Goal: Task Accomplishment & Management: Use online tool/utility

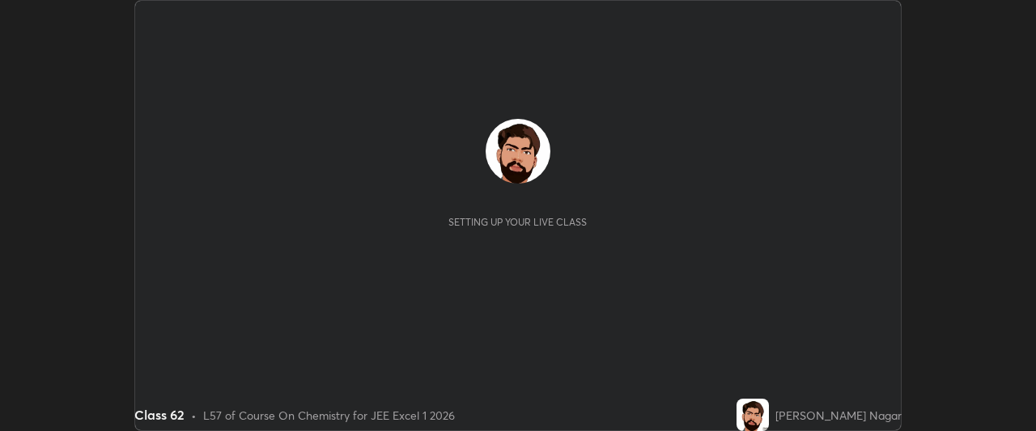
scroll to position [431, 1036]
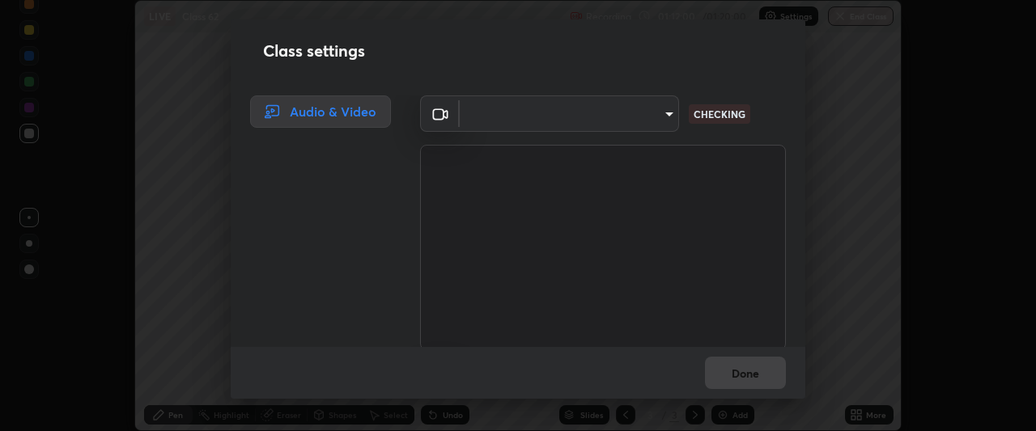
type input "134d1b19bf6860d587459906a7679876aeb3e381516b9be6bb745b9f97a347e3"
type input "communications"
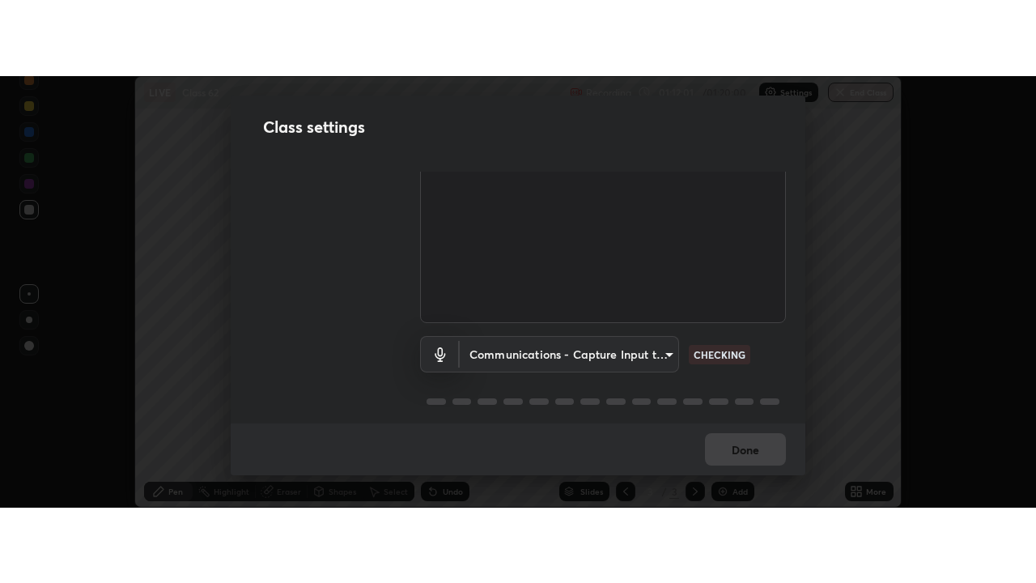
scroll to position [116, 0]
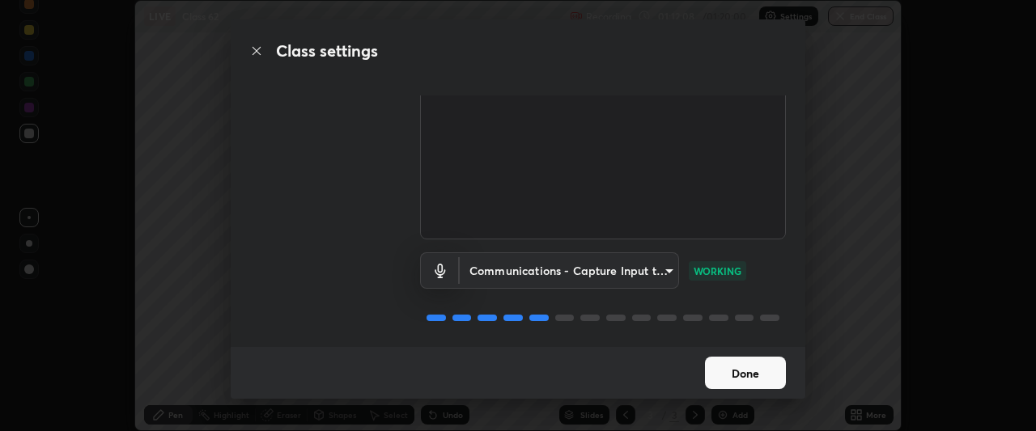
click at [749, 371] on button "Done" at bounding box center [745, 373] width 81 height 32
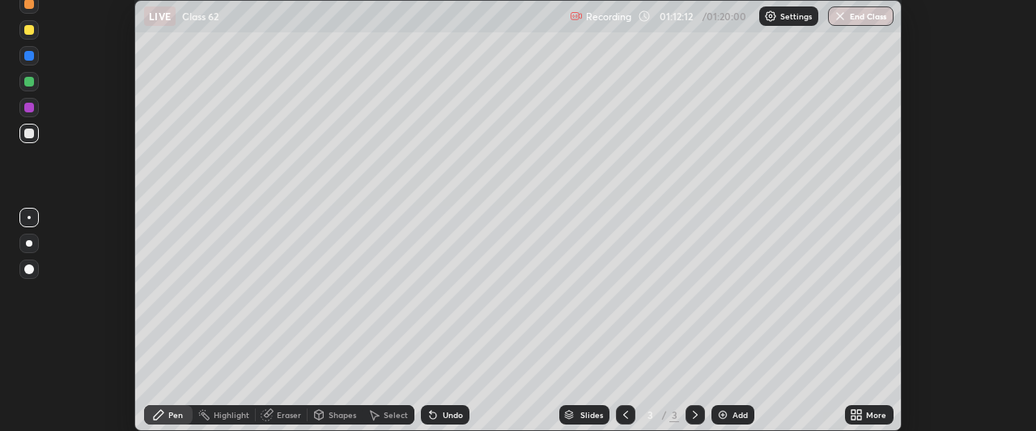
click at [859, 418] on icon at bounding box center [860, 418] width 4 height 4
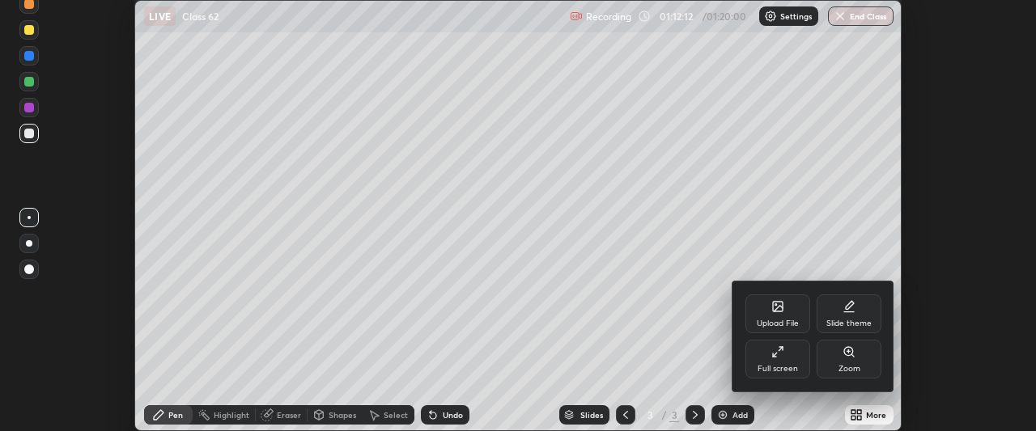
click at [787, 371] on div "Full screen" at bounding box center [778, 369] width 40 height 8
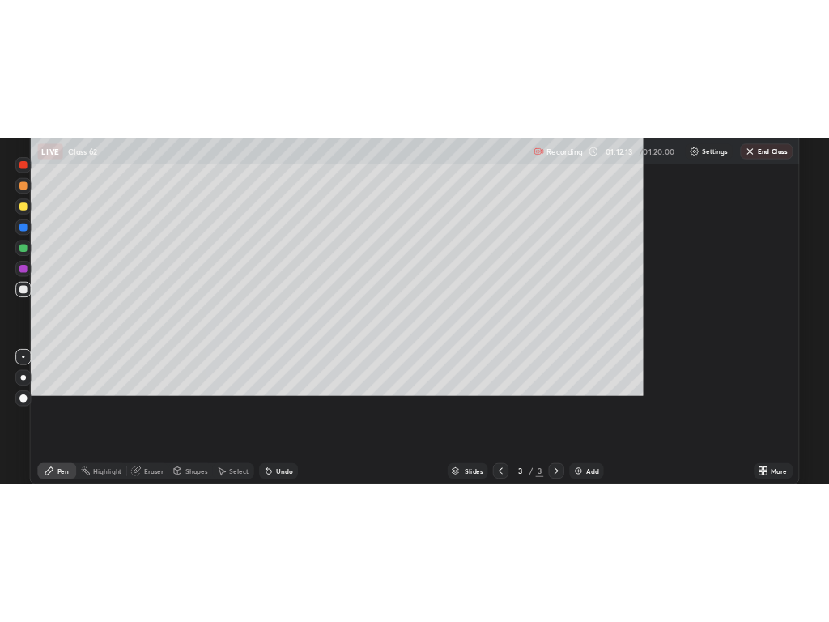
scroll to position [583, 1036]
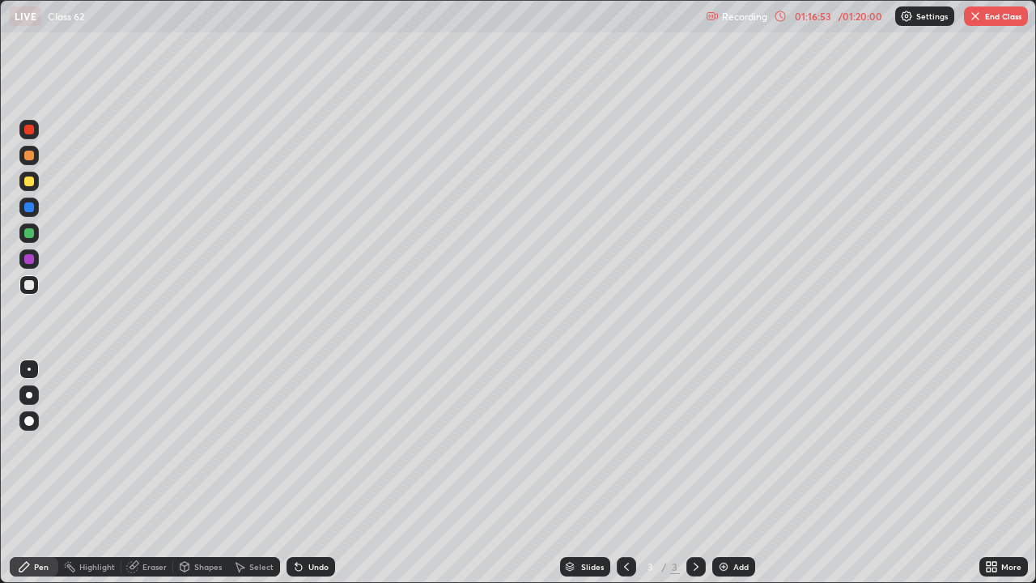
click at [1009, 19] on button "End Class" at bounding box center [996, 15] width 64 height 19
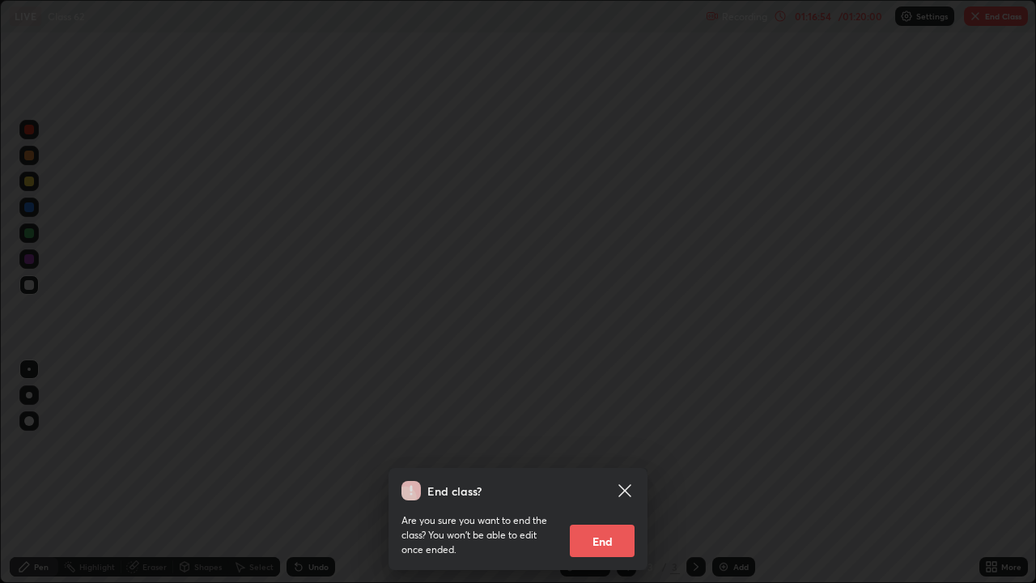
click at [623, 431] on button "End" at bounding box center [602, 540] width 65 height 32
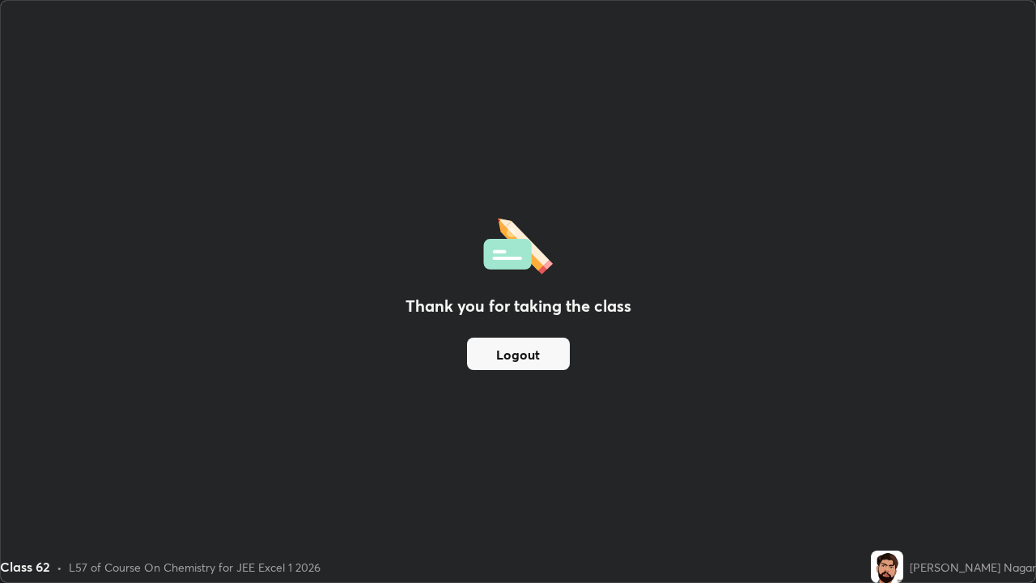
click at [601, 431] on div "Class 62 • L57 of Course On Chemistry for JEE Excel 1 2026" at bounding box center [432, 566] width 864 height 32
click at [527, 357] on button "Logout" at bounding box center [518, 353] width 103 height 32
click at [521, 367] on button "Logout" at bounding box center [518, 353] width 103 height 32
click at [536, 367] on button "Logout" at bounding box center [518, 353] width 103 height 32
click at [530, 365] on button "Logout" at bounding box center [518, 353] width 103 height 32
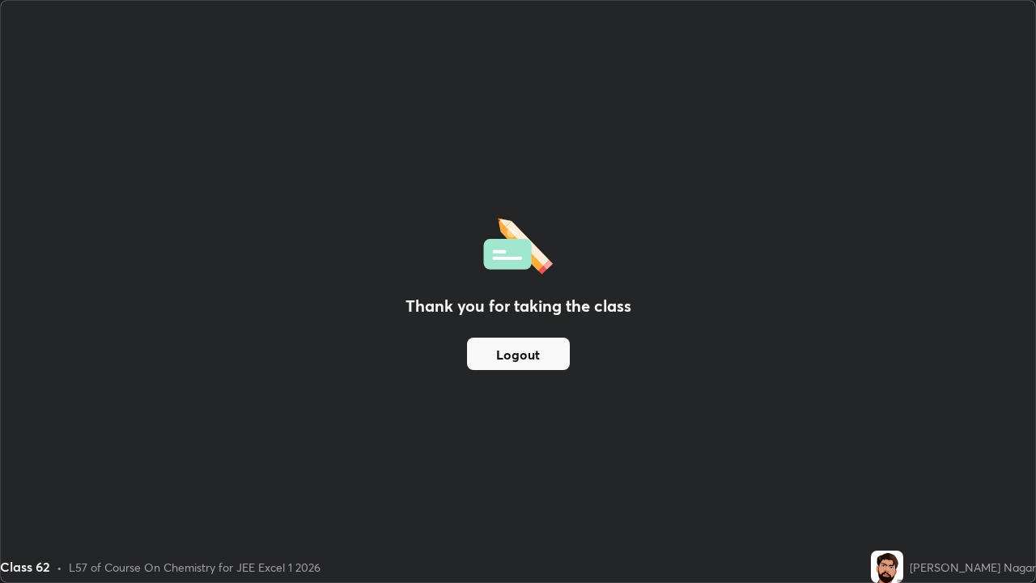
click at [524, 363] on button "Logout" at bounding box center [518, 353] width 103 height 32
click at [515, 363] on button "Logout" at bounding box center [518, 353] width 103 height 32
click at [501, 365] on button "Logout" at bounding box center [518, 353] width 103 height 32
click at [108, 431] on div "Thank you for taking the class Logout" at bounding box center [518, 291] width 1034 height 581
click at [99, 423] on div "Thank you for taking the class Logout" at bounding box center [518, 291] width 1034 height 581
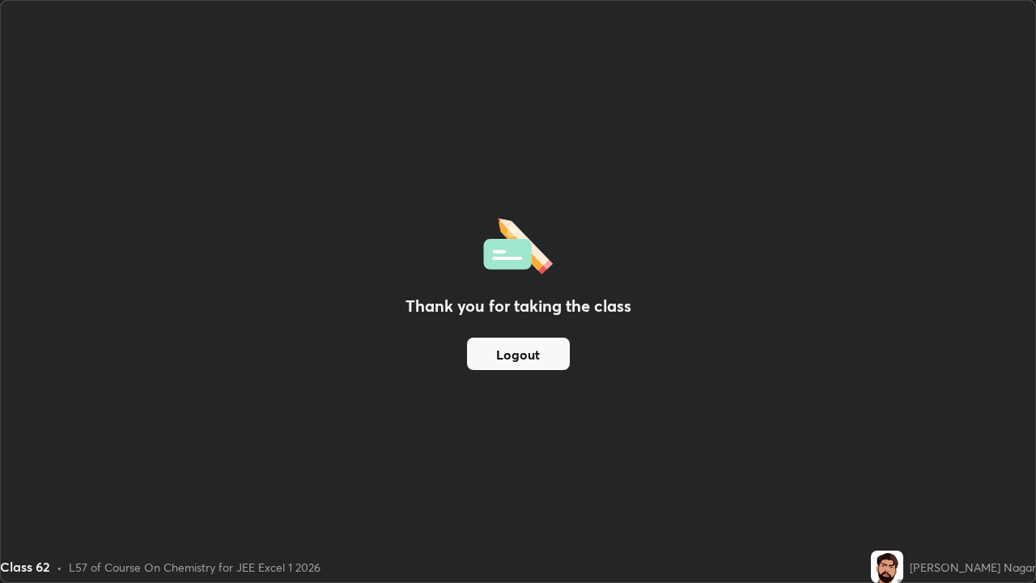
click at [138, 431] on div "Thank you for taking the class Logout" at bounding box center [518, 291] width 1034 height 581
click at [127, 420] on div "Thank you for taking the class Logout" at bounding box center [518, 291] width 1034 height 581
